Goal: Information Seeking & Learning: Learn about a topic

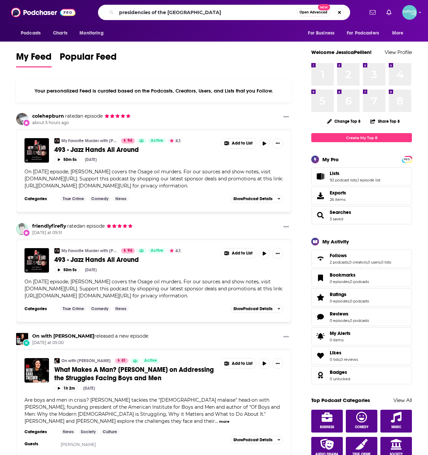
type input "presidencies of the [GEOGRAPHIC_DATA]"
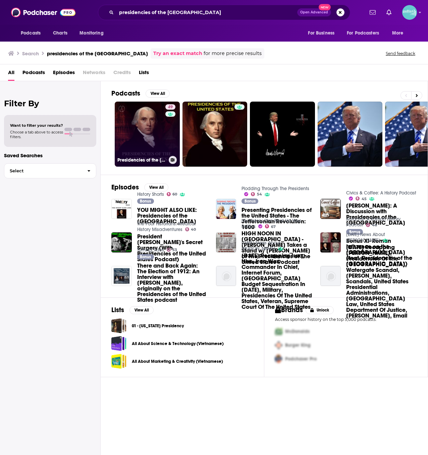
click at [138, 143] on link "49 Presidencies of the [GEOGRAPHIC_DATA]" at bounding box center [147, 134] width 65 height 65
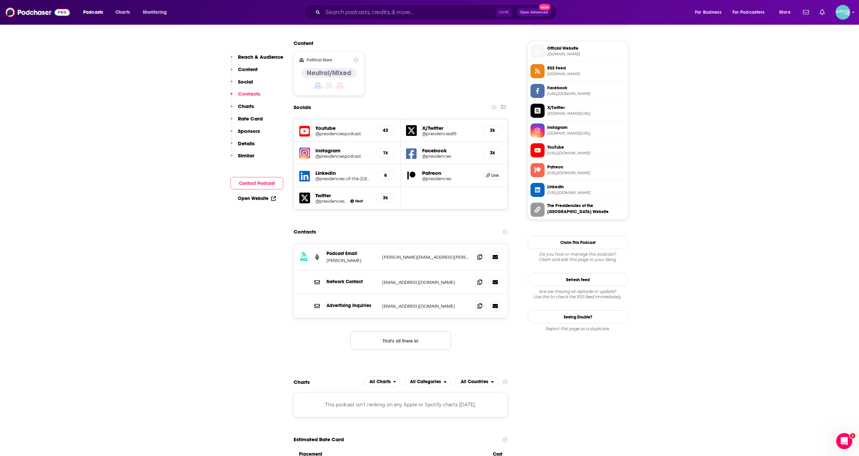
scroll to position [528, 0]
click at [428, 53] on span "[DOMAIN_NAME]" at bounding box center [586, 54] width 78 height 5
